Goal: Task Accomplishment & Management: Manage account settings

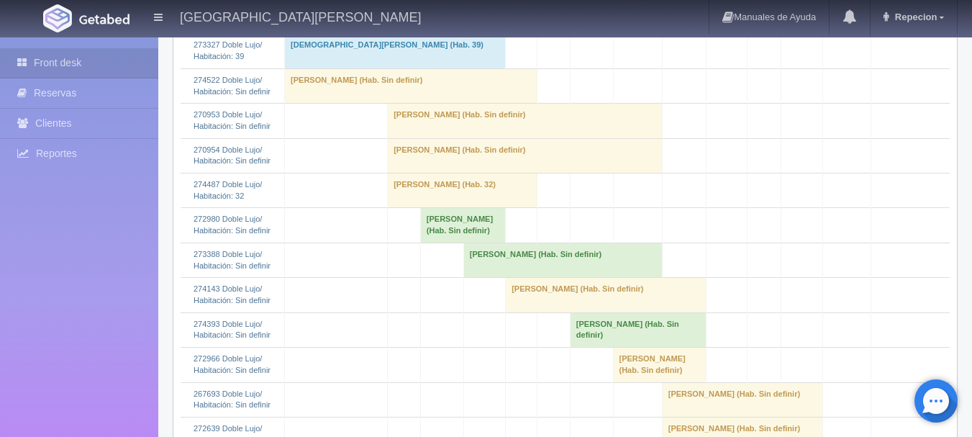
scroll to position [432, 0]
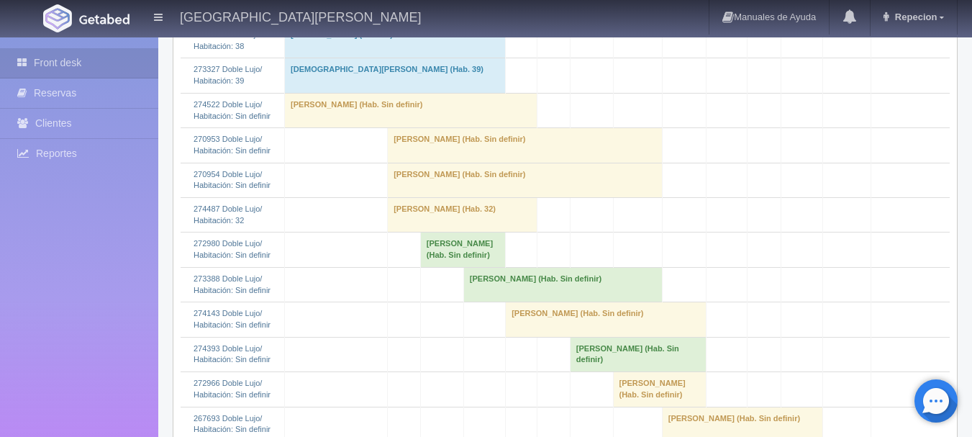
click at [406, 163] on td "[PERSON_NAME] (Hab. Sin definir)" at bounding box center [525, 145] width 275 height 35
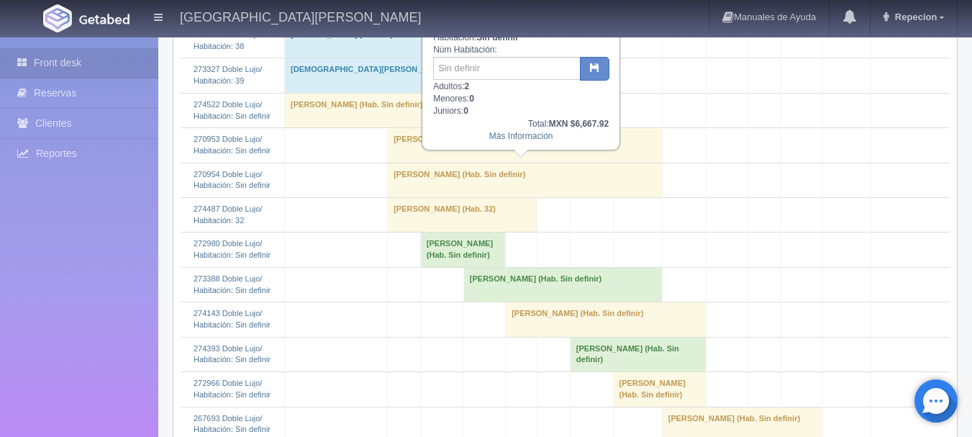
click at [411, 163] on td "[PERSON_NAME] (Hab. Sin definir)" at bounding box center [525, 145] width 275 height 35
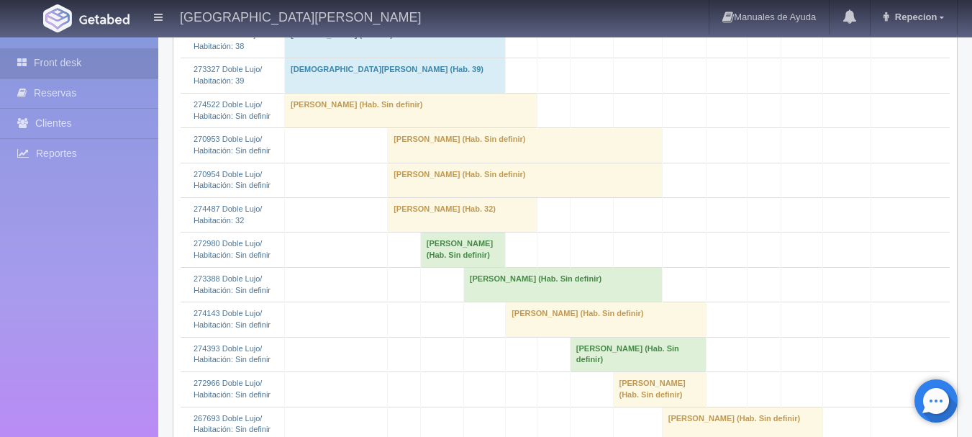
click at [421, 197] on td "[PERSON_NAME] (Hab. Sin definir)" at bounding box center [525, 180] width 275 height 35
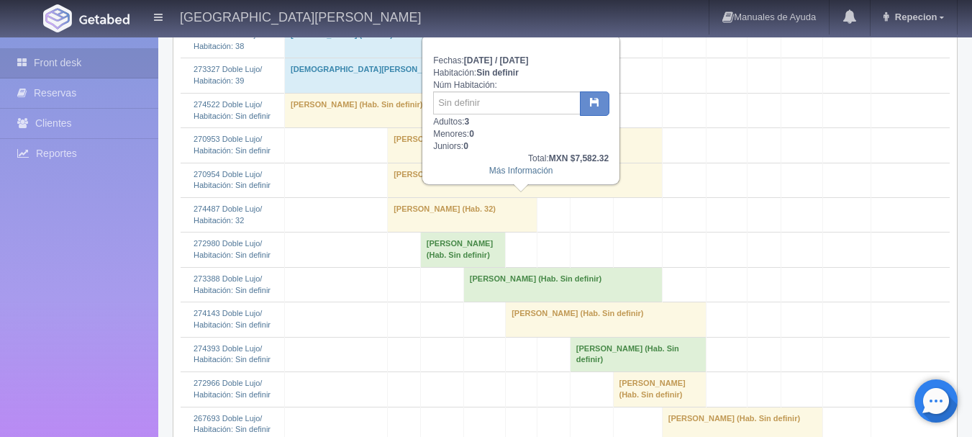
click at [421, 197] on td "[PERSON_NAME] (Hab. Sin definir)" at bounding box center [525, 180] width 275 height 35
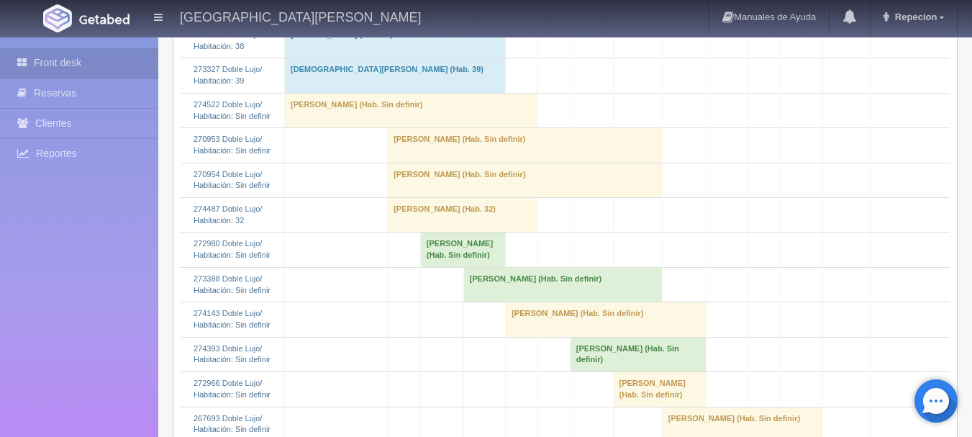
click at [515, 163] on td "[PERSON_NAME] (Hab. Sin definir)" at bounding box center [525, 145] width 275 height 35
click at [503, 163] on td "[PERSON_NAME] (Hab. Sin definir)" at bounding box center [525, 145] width 275 height 35
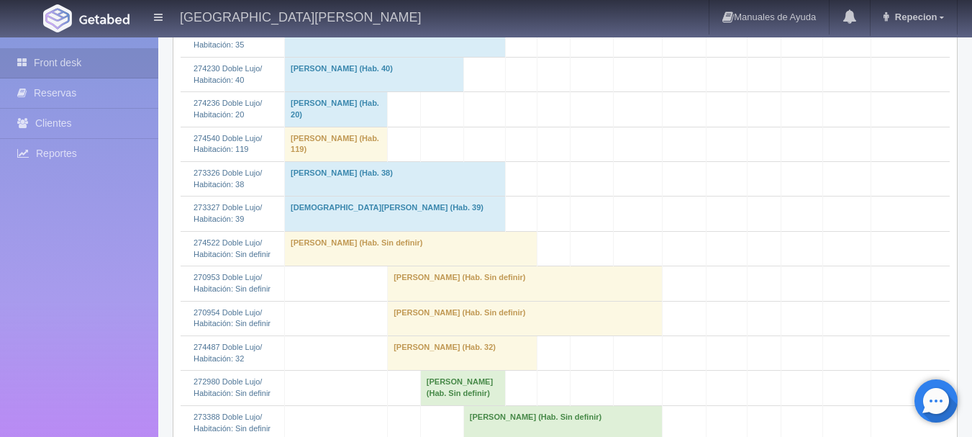
scroll to position [288, 0]
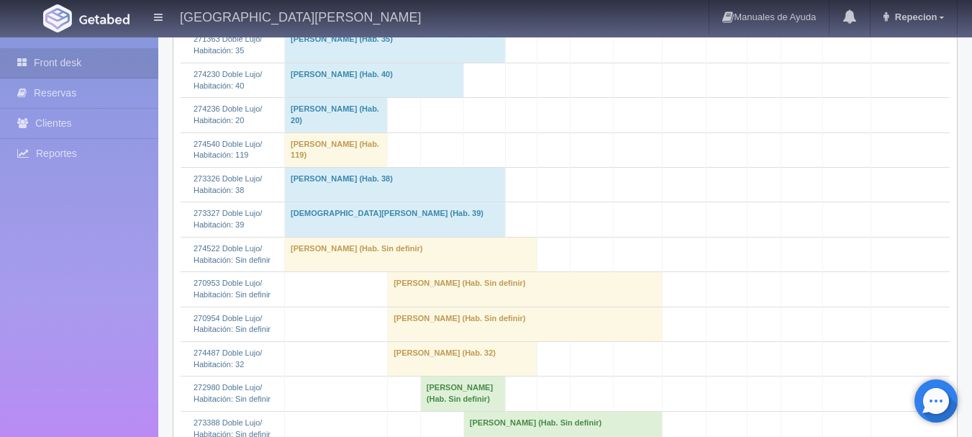
click at [460, 306] on td "[PERSON_NAME] (Hab. Sin definir)" at bounding box center [525, 289] width 275 height 35
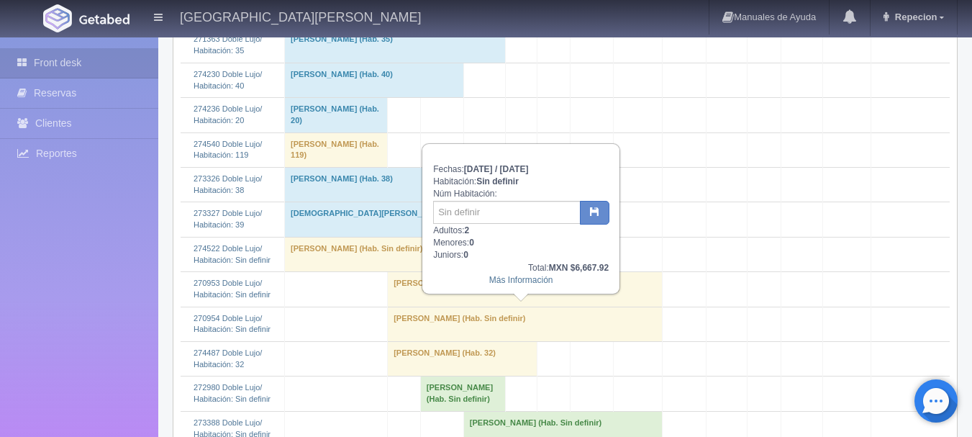
click at [460, 306] on td "[PERSON_NAME] (Hab. Sin definir)" at bounding box center [525, 289] width 275 height 35
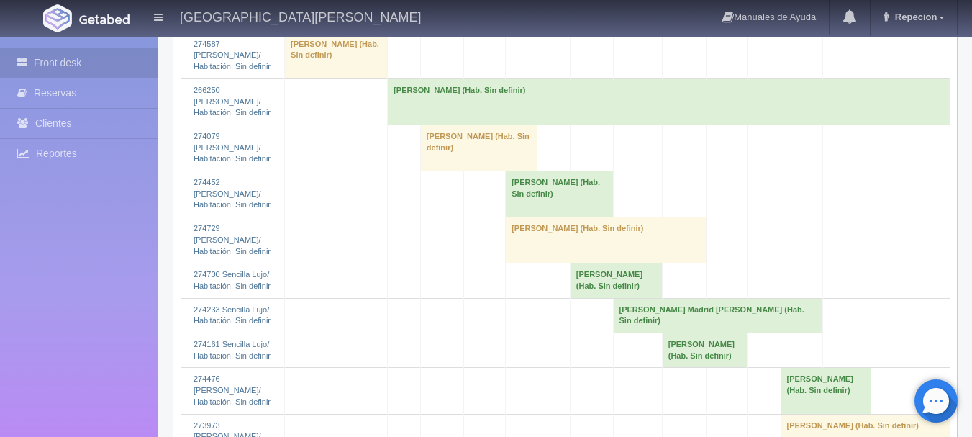
scroll to position [1295, 0]
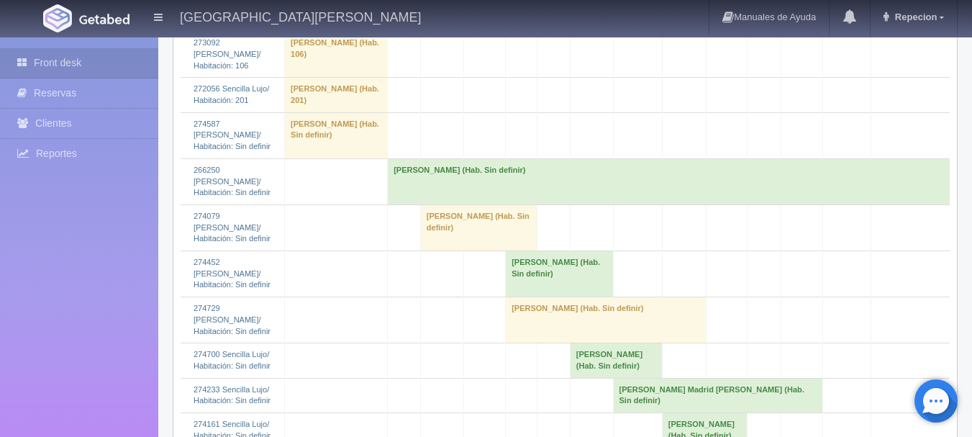
click at [429, 204] on td "Michel Bousquet (Hab. Sin definir)" at bounding box center [669, 181] width 562 height 46
click at [466, 204] on td "Michel Bousquet (Hab. Sin definir)" at bounding box center [669, 181] width 562 height 46
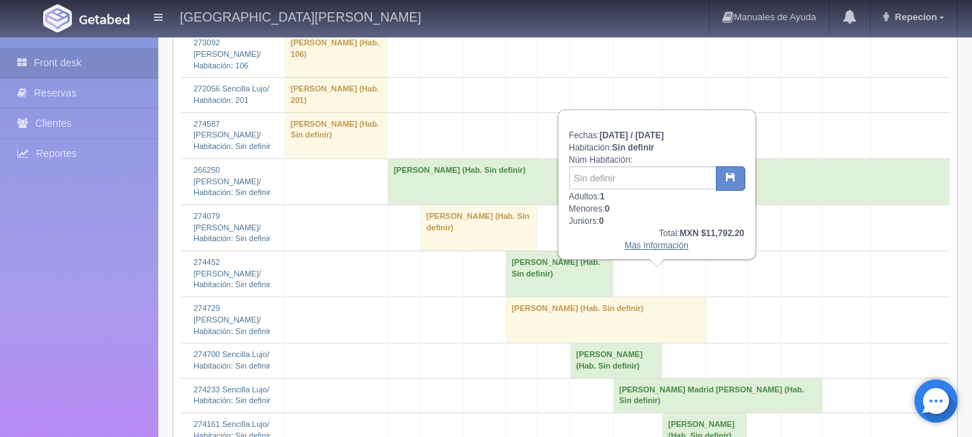
click at [644, 247] on link "Más Información" at bounding box center [656, 245] width 64 height 10
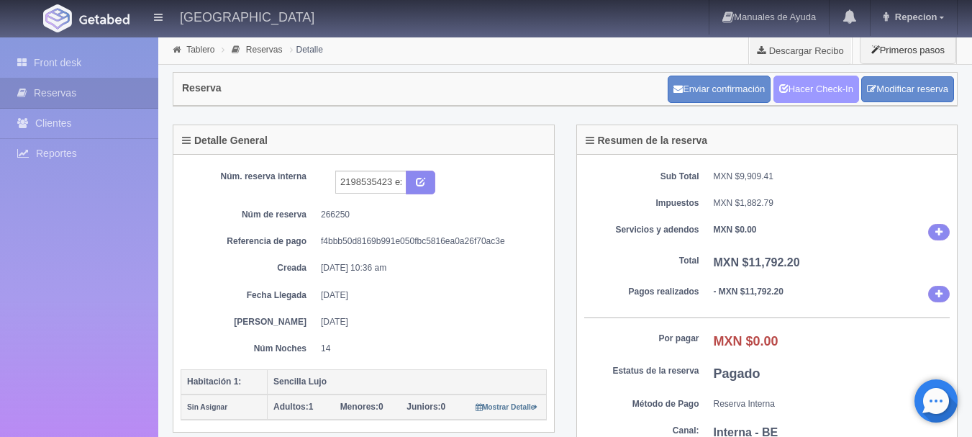
click at [811, 78] on link "Hacer Check-In" at bounding box center [816, 89] width 86 height 27
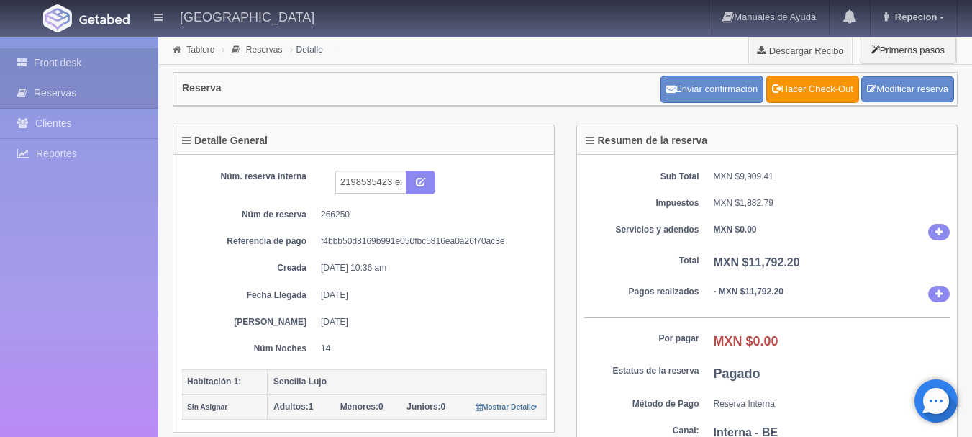
click at [65, 62] on link "Front desk" at bounding box center [79, 62] width 158 height 29
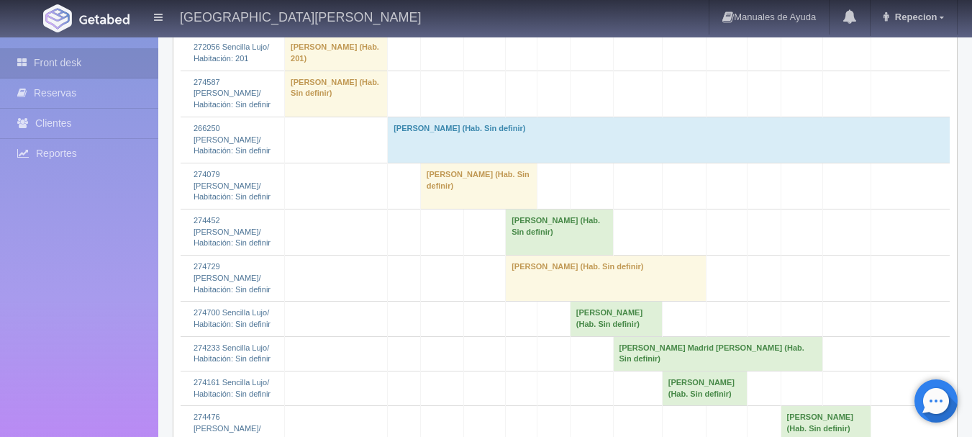
scroll to position [1439, 0]
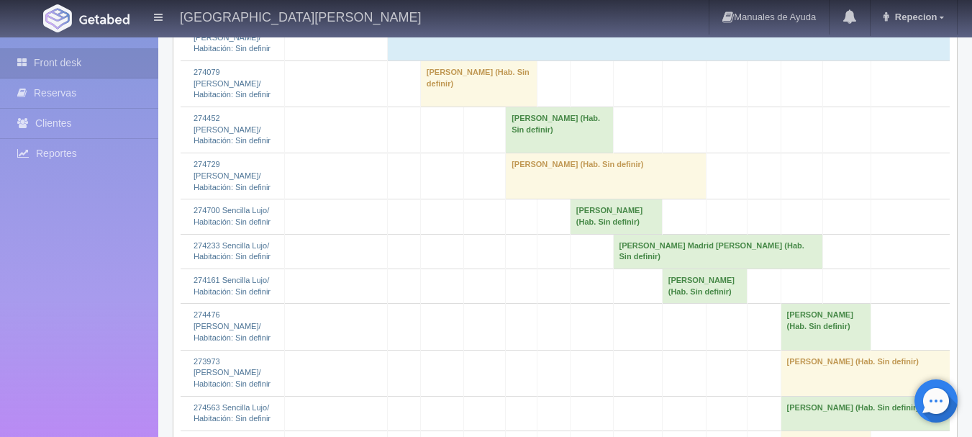
click at [435, 60] on td "Michel Bousquet (Hab. Sin definir)" at bounding box center [669, 37] width 562 height 46
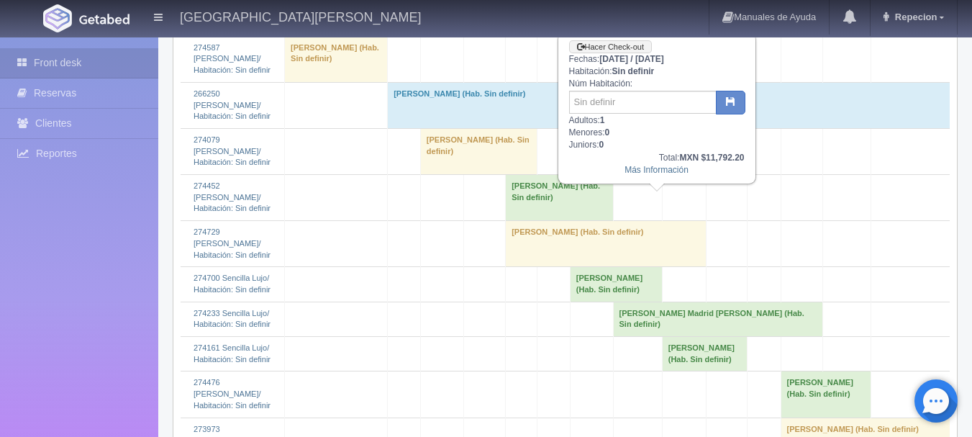
scroll to position [1295, 0]
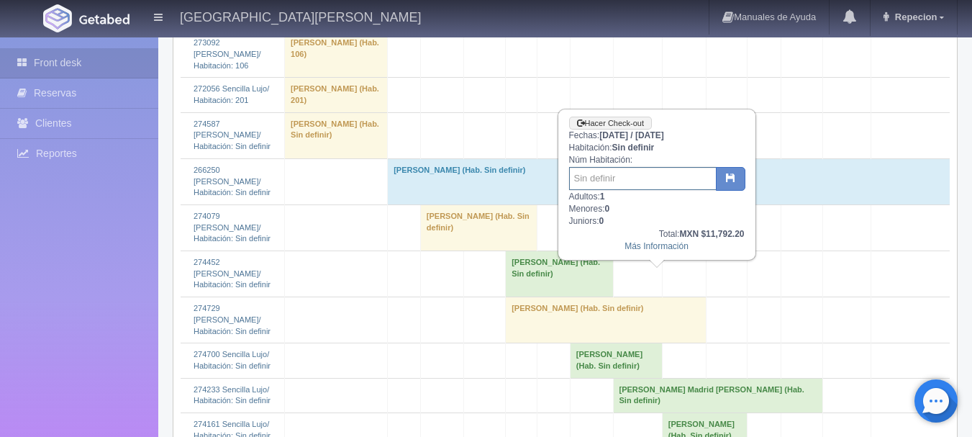
click at [631, 185] on input "text" at bounding box center [642, 178] width 147 height 23
type input "106"
click at [731, 172] on button "button" at bounding box center [730, 179] width 29 height 24
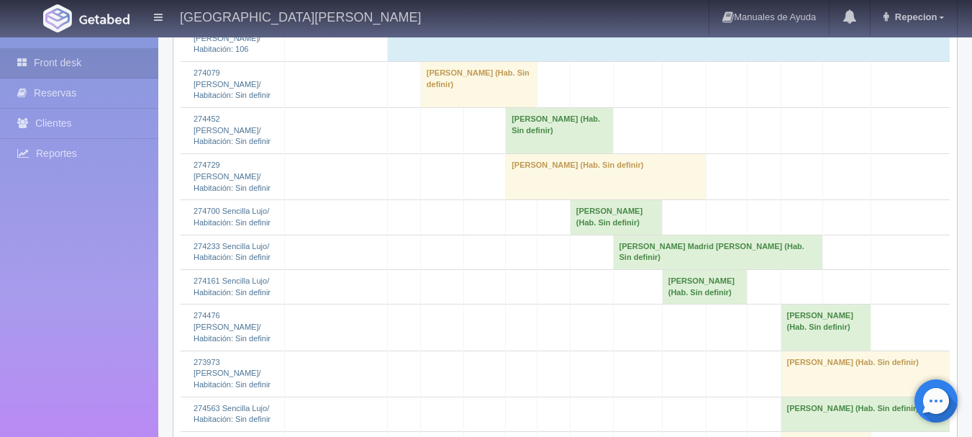
scroll to position [1439, 0]
click at [404, 60] on td "Michel Bousquet (Hab. 106)" at bounding box center [669, 37] width 562 height 46
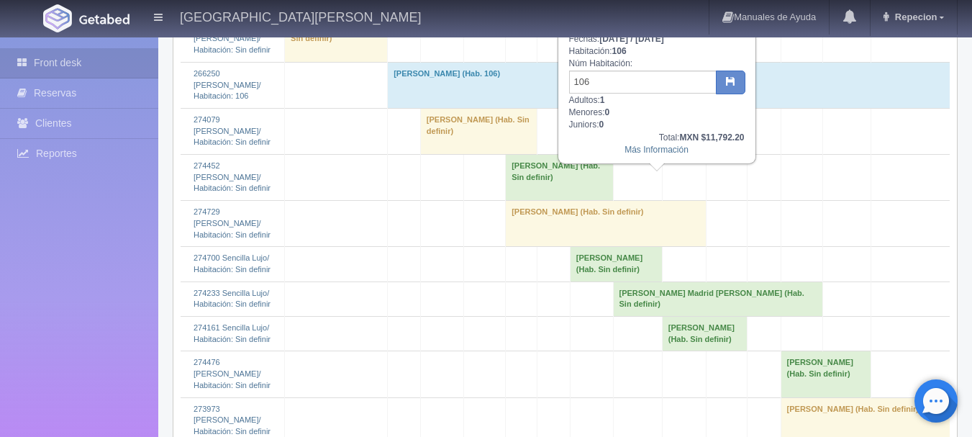
scroll to position [1367, 0]
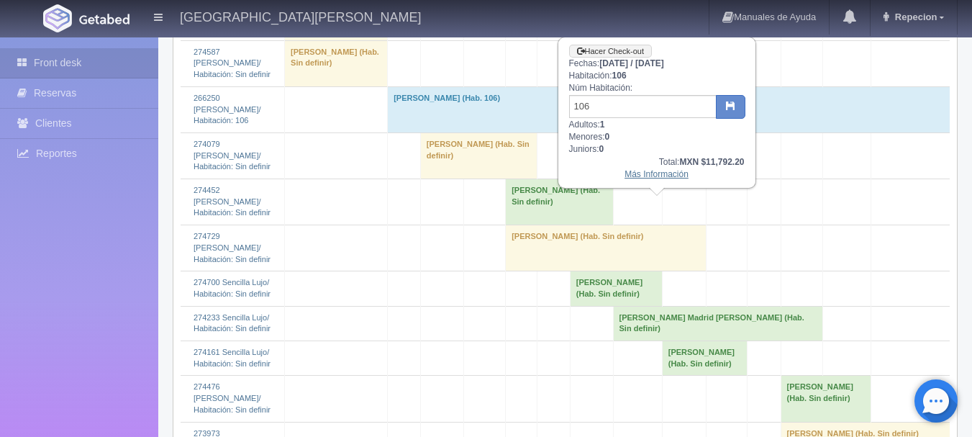
click at [646, 179] on link "Más Información" at bounding box center [656, 174] width 64 height 10
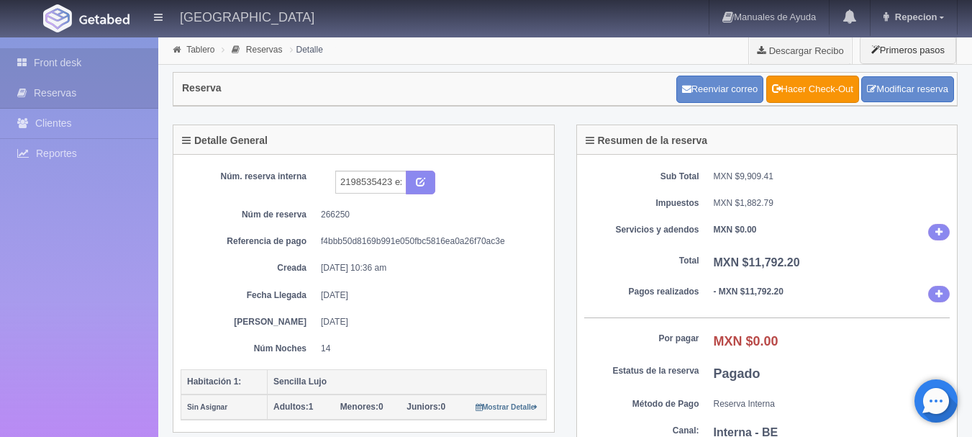
click at [54, 57] on link "Front desk" at bounding box center [79, 62] width 158 height 29
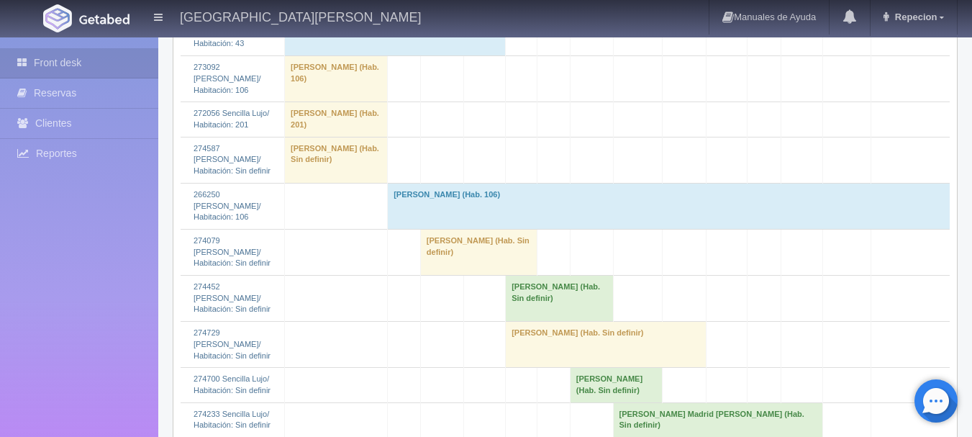
scroll to position [1367, 0]
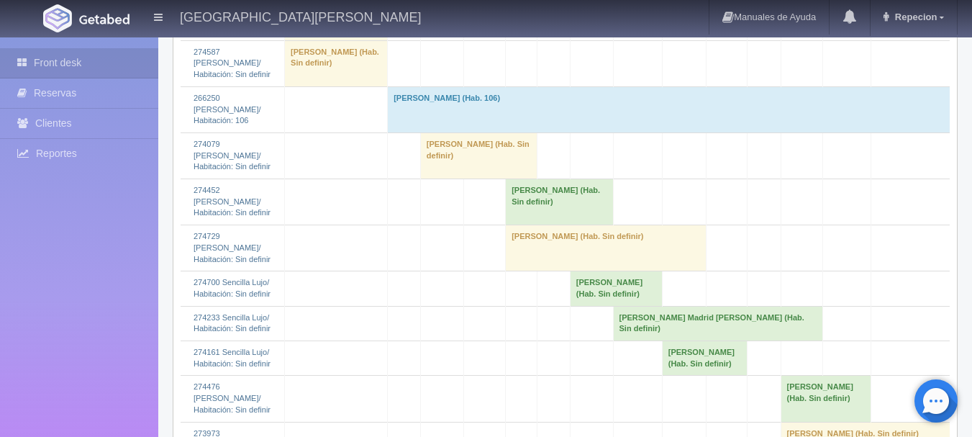
click at [403, 132] on td "Michel Bousquet (Hab. 106)" at bounding box center [669, 109] width 562 height 46
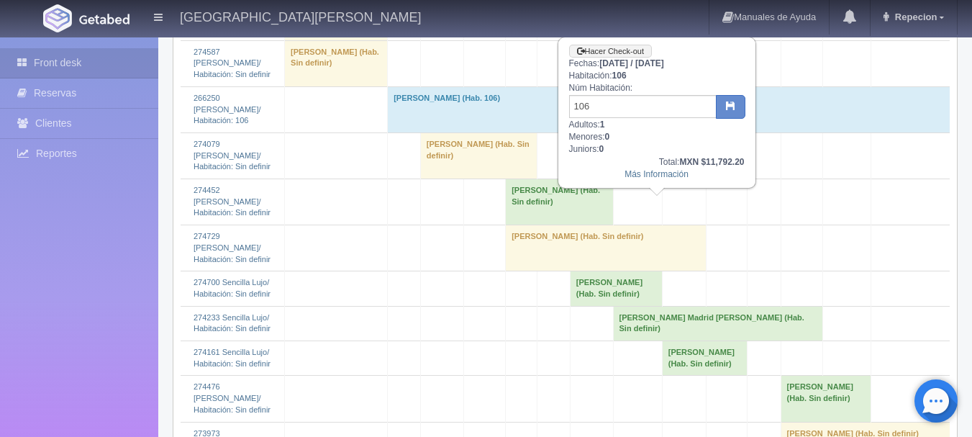
click at [647, 181] on div "Más Información" at bounding box center [656, 174] width 175 height 12
click at [649, 175] on link "Más Información" at bounding box center [656, 174] width 64 height 10
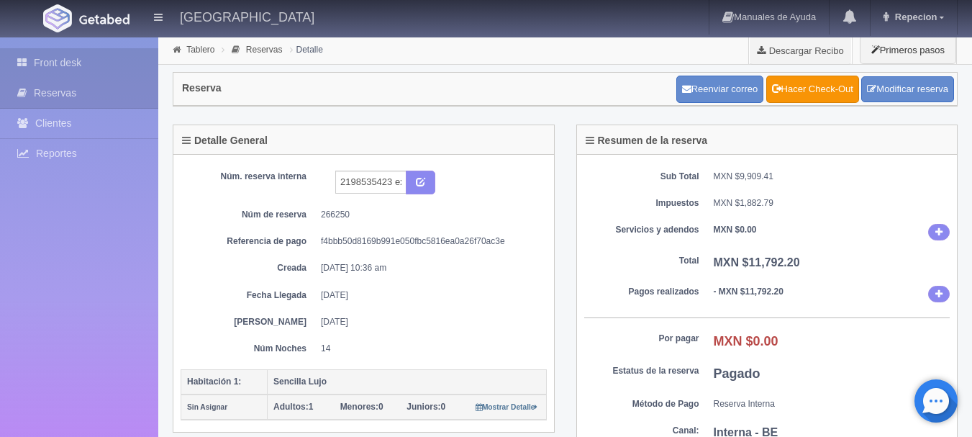
click at [64, 61] on link "Front desk" at bounding box center [79, 62] width 158 height 29
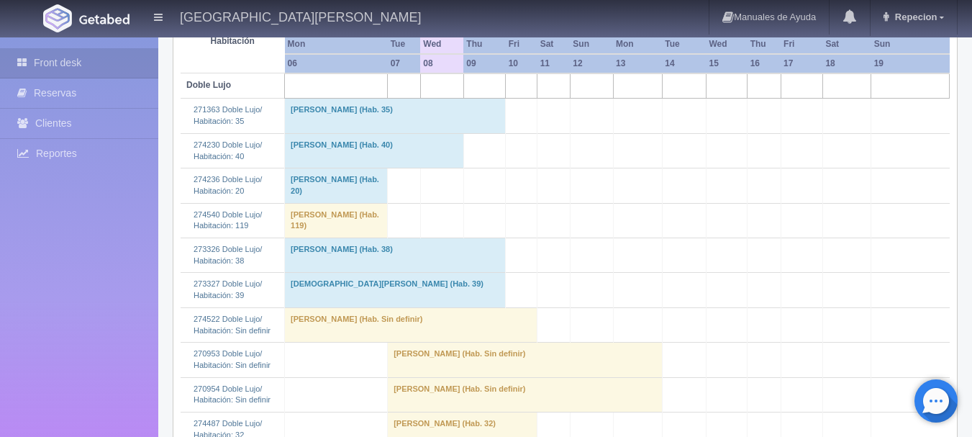
scroll to position [216, 0]
